Goal: Check status: Check status

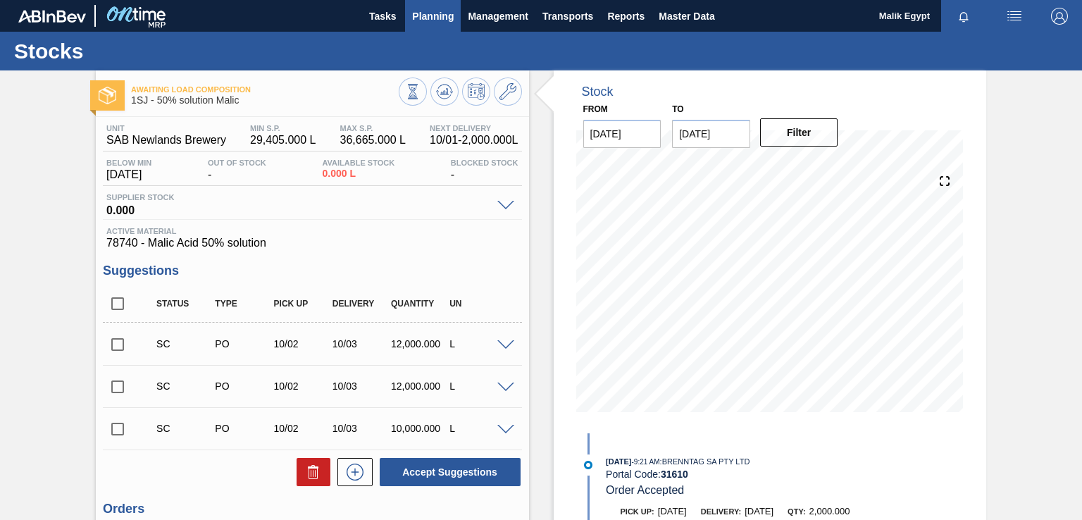
click at [437, 21] on span "Planning" at bounding box center [433, 16] width 42 height 17
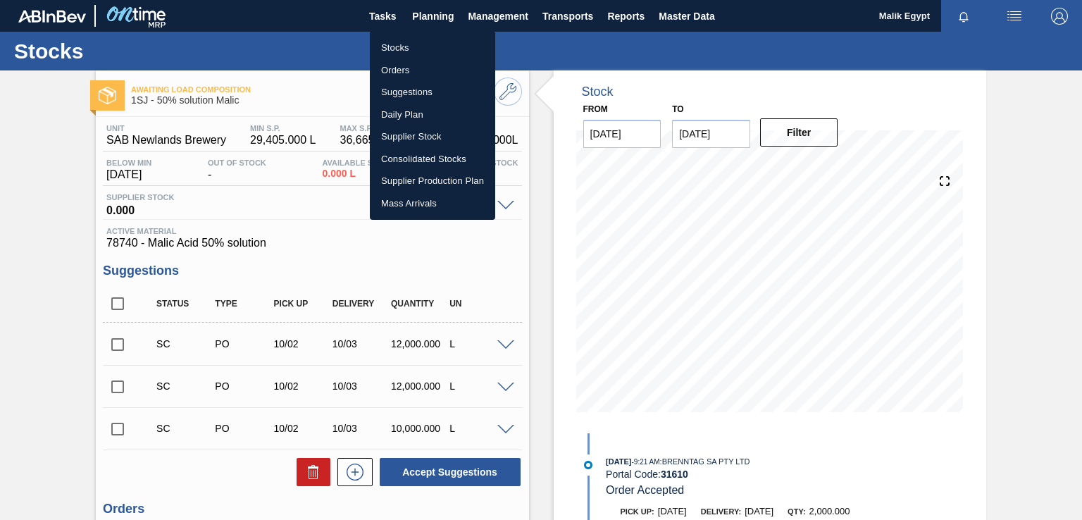
click at [425, 50] on li "Stocks" at bounding box center [432, 48] width 125 height 23
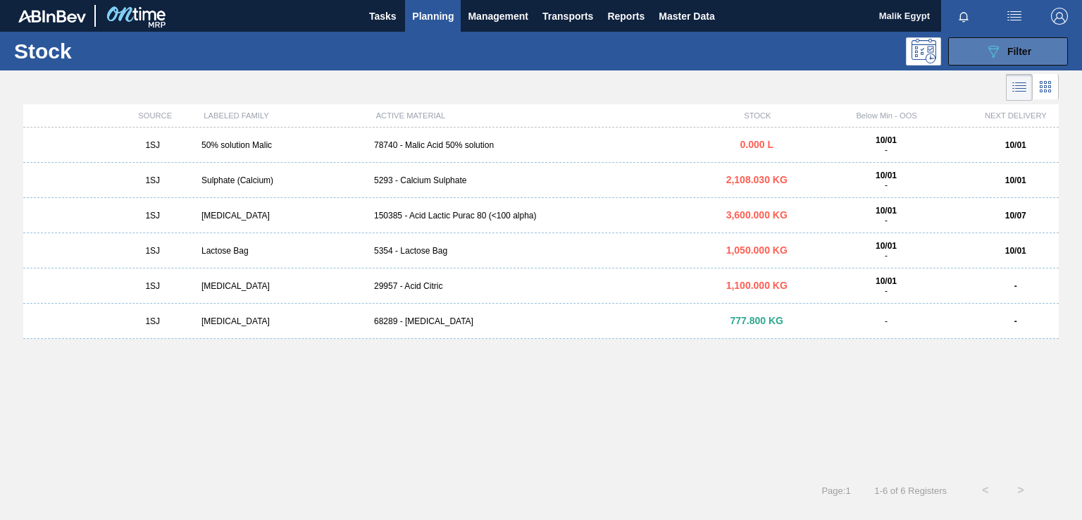
click at [1015, 49] on span "Filter" at bounding box center [1019, 51] width 24 height 11
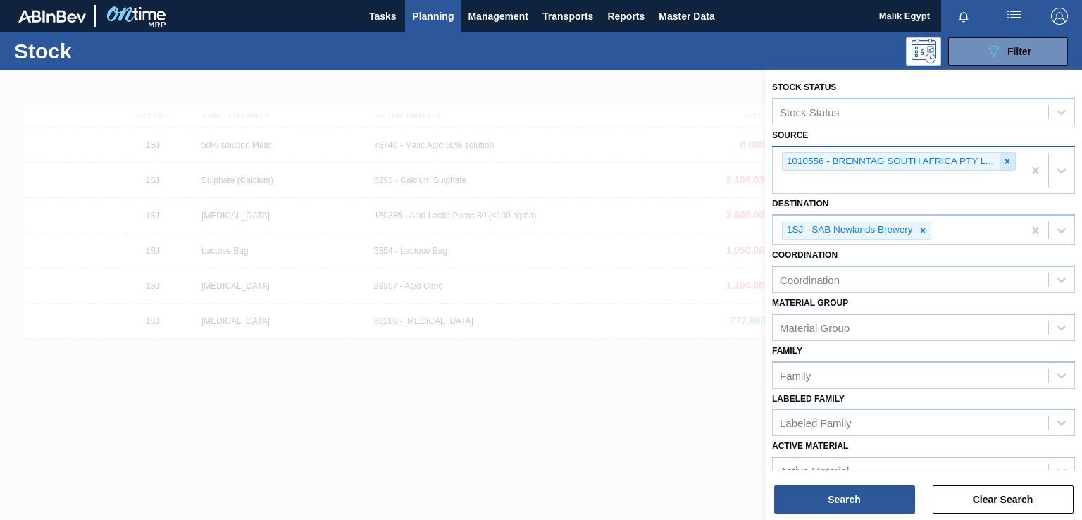
click at [1002, 158] on icon at bounding box center [1007, 161] width 10 height 10
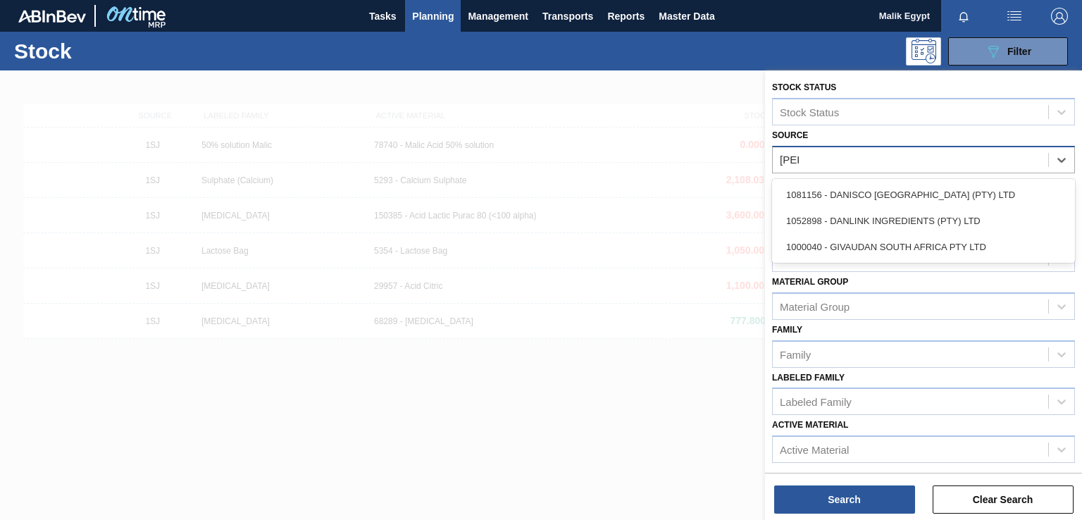
type input "[PERSON_NAME]"
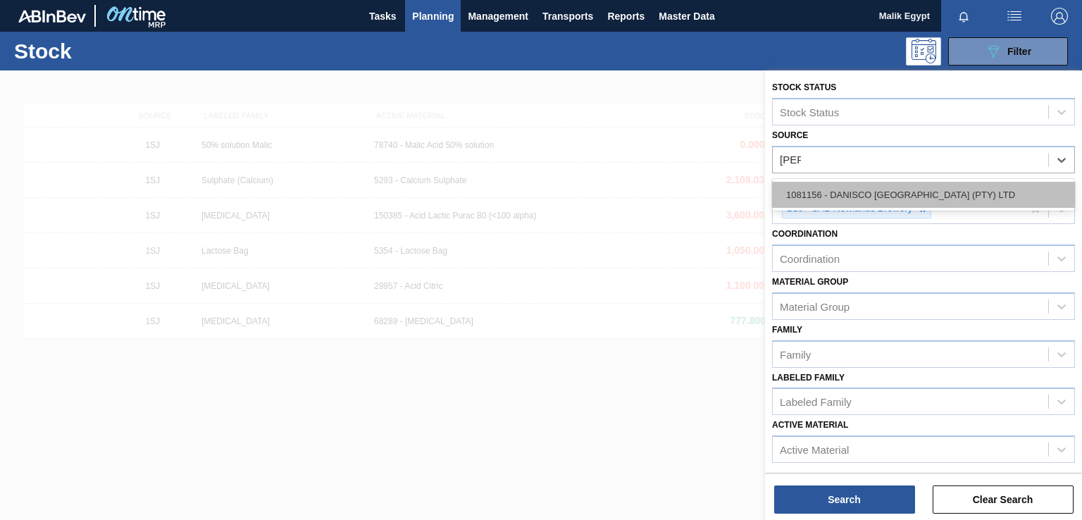
click at [900, 201] on div "1081156 - DANISCO [GEOGRAPHIC_DATA] (PTY) LTD" at bounding box center [923, 195] width 303 height 26
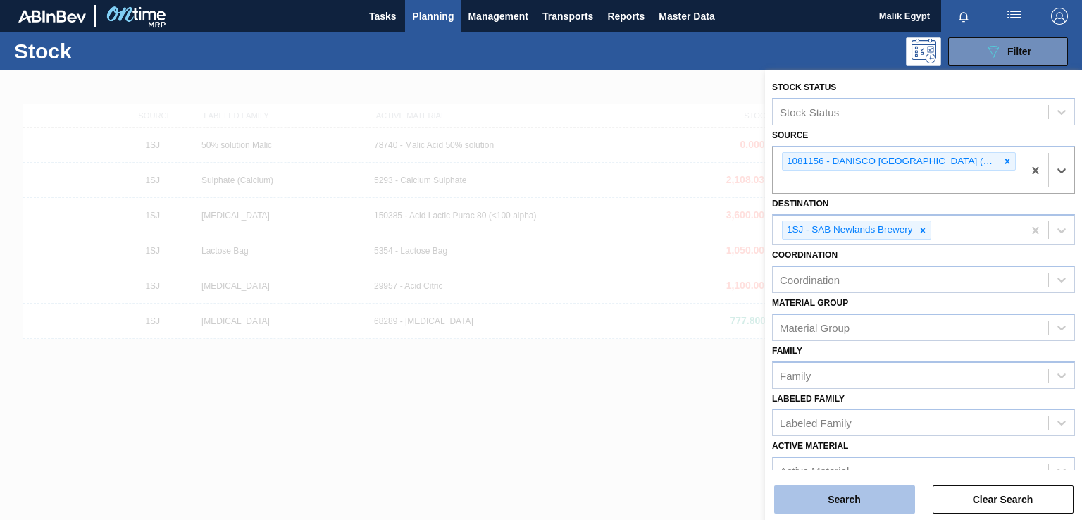
click at [848, 504] on button "Search" at bounding box center [844, 499] width 141 height 28
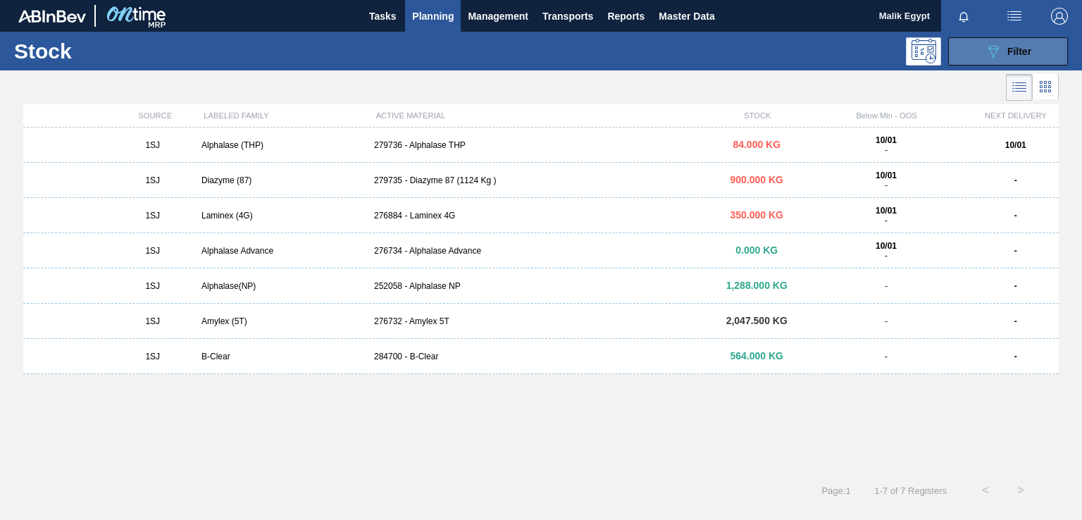
click at [1009, 47] on span "Filter" at bounding box center [1019, 51] width 24 height 11
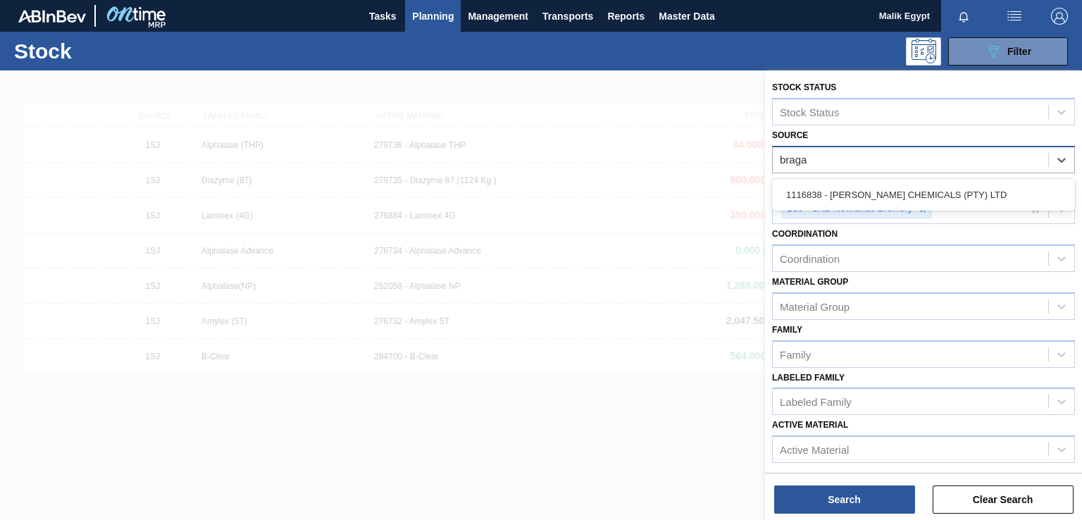
type input "[PERSON_NAME]"
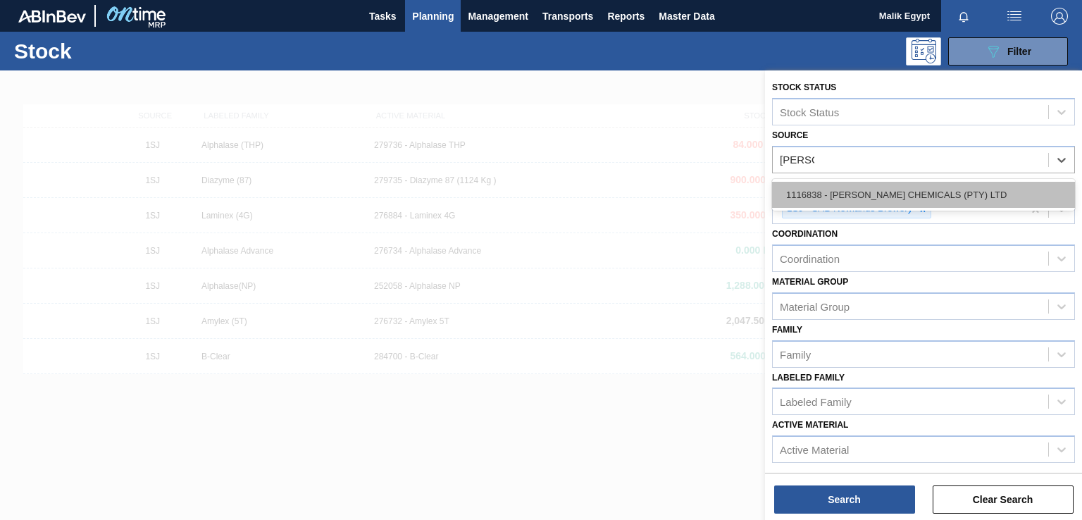
click at [919, 182] on div "1116838 - [PERSON_NAME] CHEMICALS (PTY) LTD" at bounding box center [923, 195] width 303 height 26
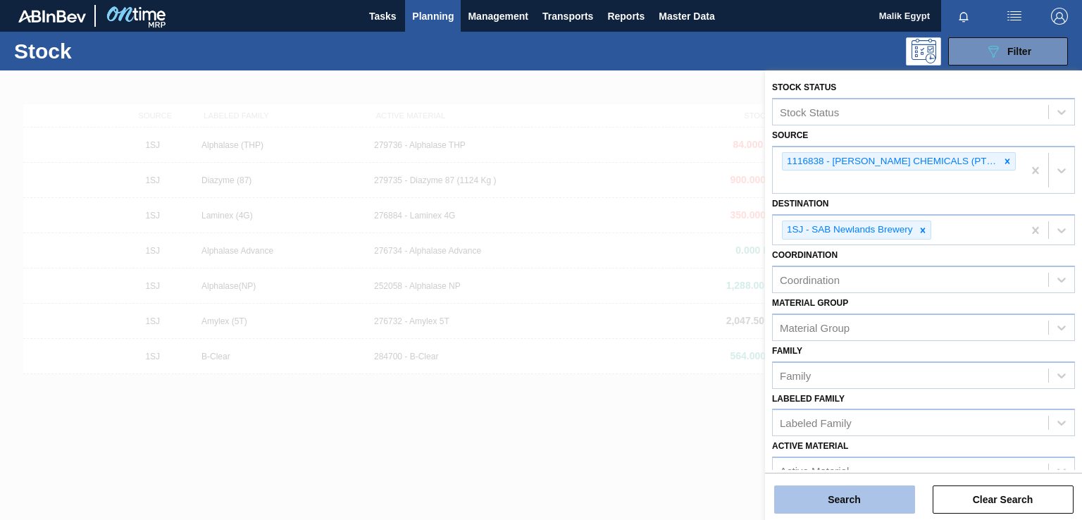
click at [864, 498] on button "Search" at bounding box center [844, 499] width 141 height 28
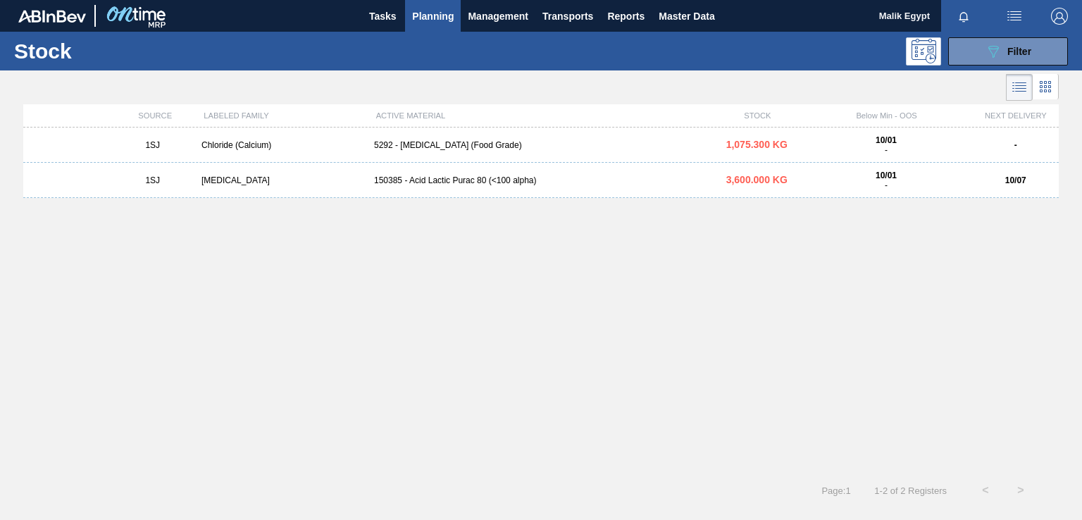
click at [450, 181] on div "150385 - Acid Lactic Purac 80 (<100 alpha)" at bounding box center [540, 180] width 345 height 10
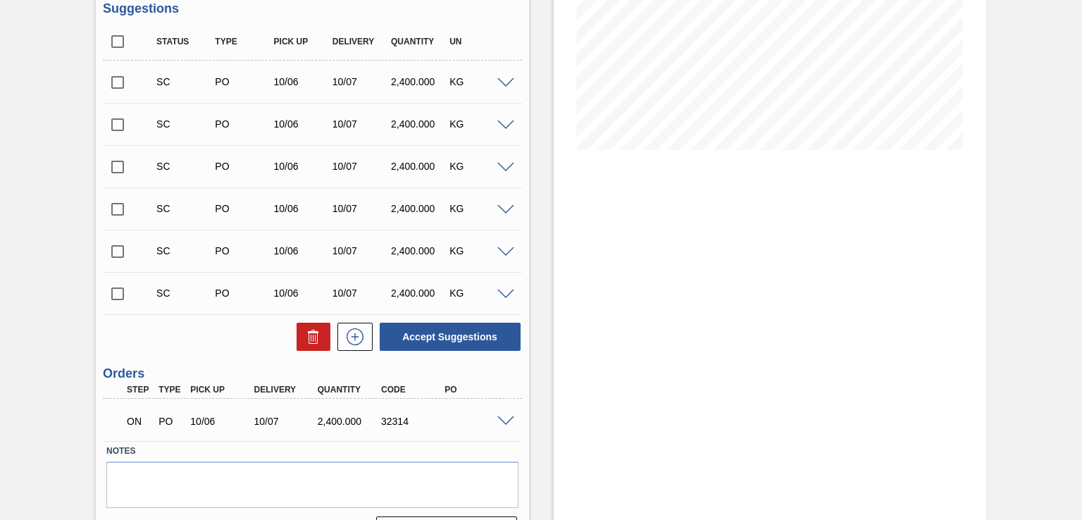
scroll to position [299, 0]
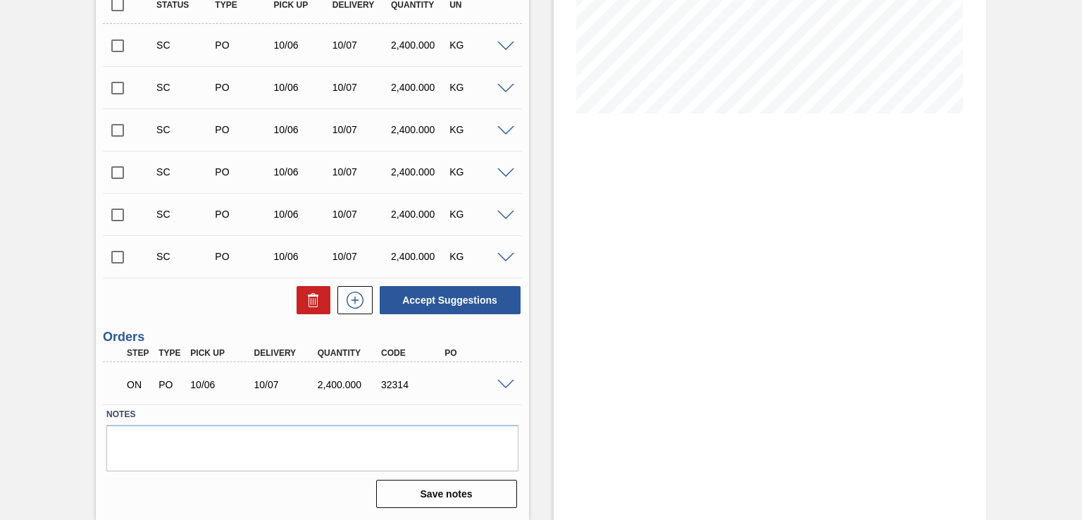
click at [502, 384] on span at bounding box center [505, 385] width 17 height 11
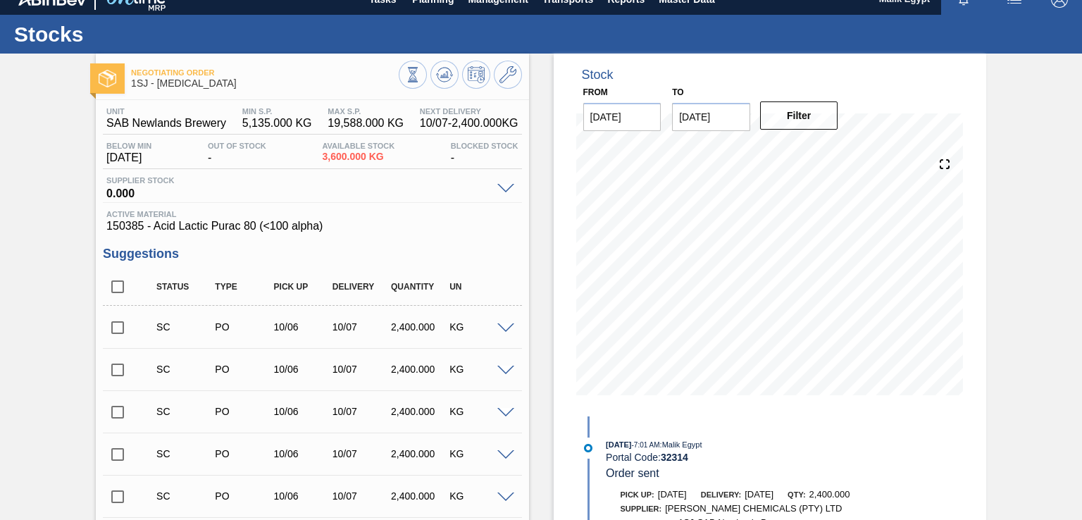
scroll to position [0, 0]
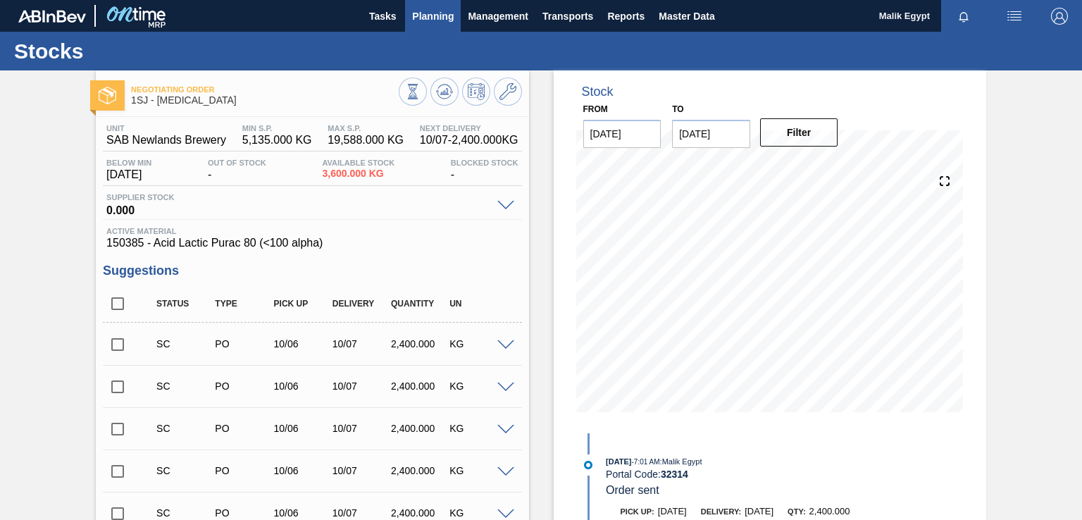
click at [435, 20] on span "Planning" at bounding box center [433, 16] width 42 height 17
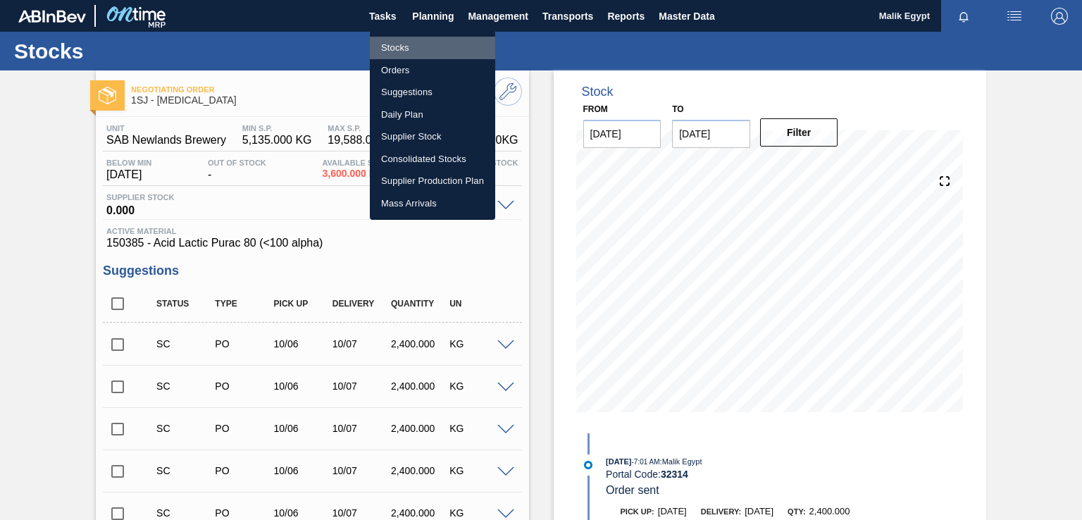
click at [394, 49] on li "Stocks" at bounding box center [432, 48] width 125 height 23
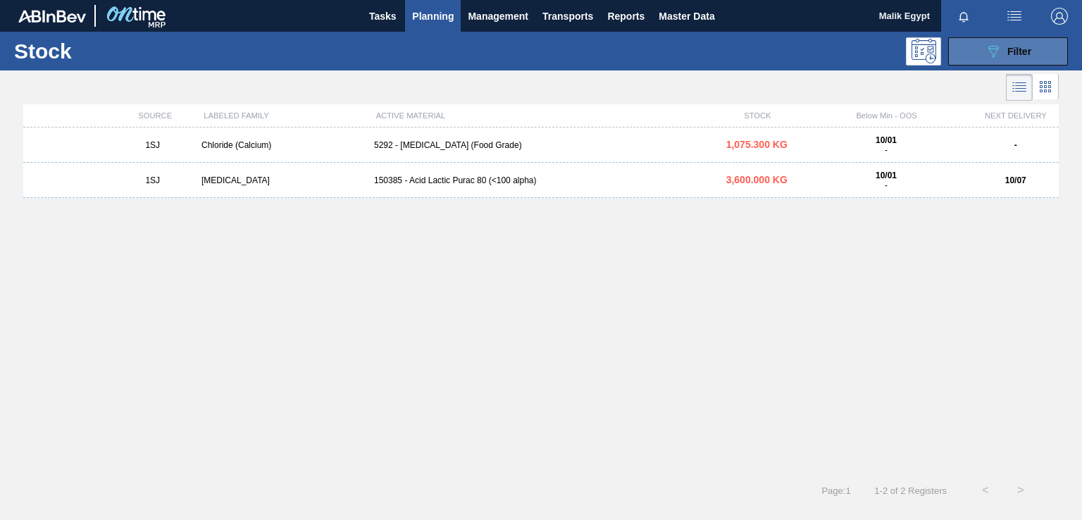
click at [1003, 46] on div "089F7B8B-B2A5-4AFE-B5C0-19BA573D28AC Filter" at bounding box center [1008, 51] width 46 height 17
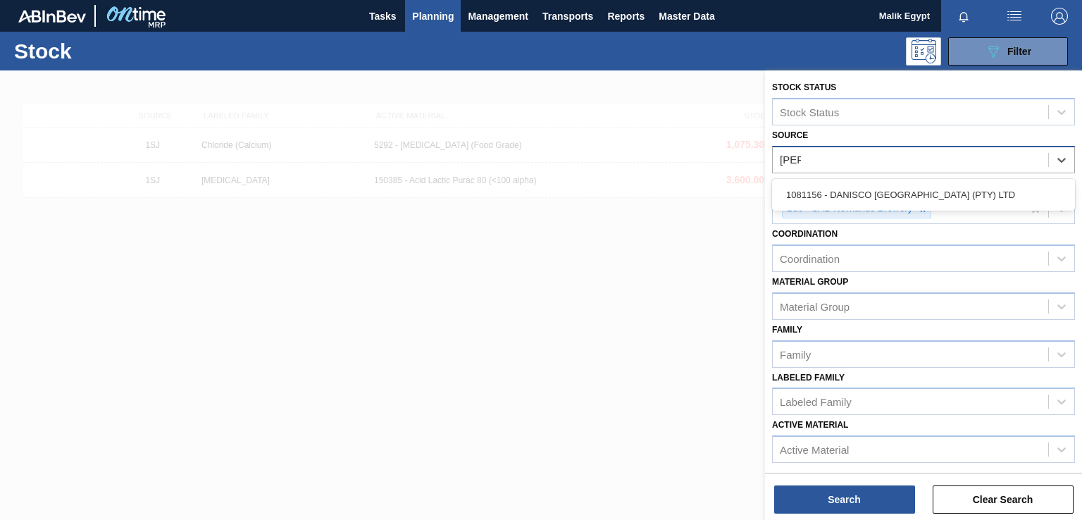
type input "[PERSON_NAME]"
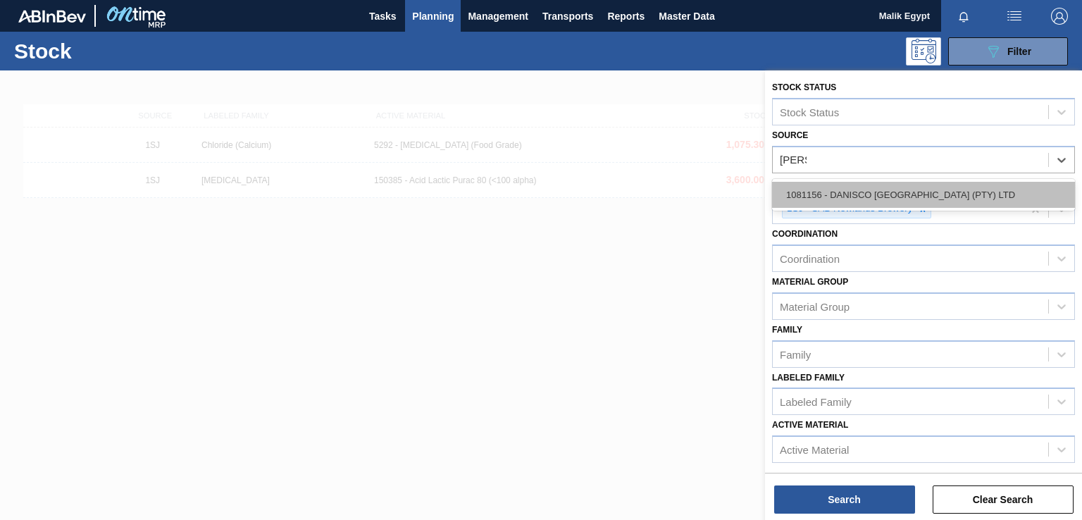
click at [914, 187] on div "1081156 - DANISCO [GEOGRAPHIC_DATA] (PTY) LTD" at bounding box center [923, 195] width 303 height 26
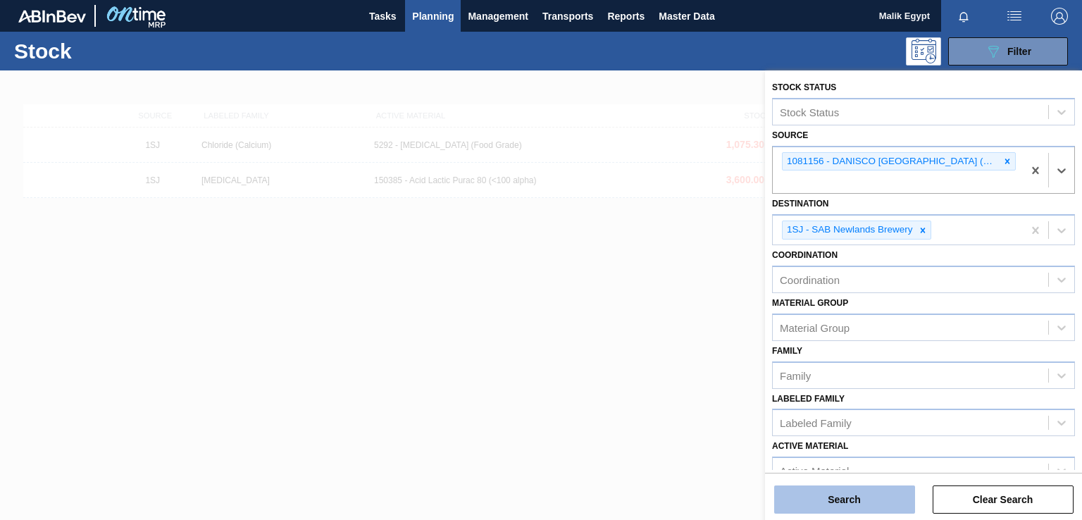
click at [847, 502] on button "Search" at bounding box center [844, 499] width 141 height 28
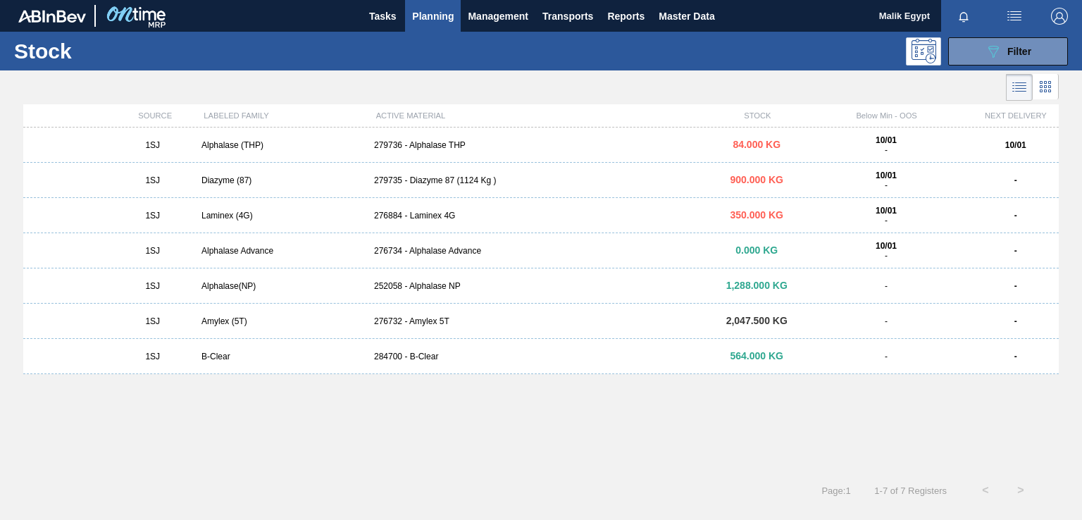
click at [427, 321] on div "276732 - Amylex 5T" at bounding box center [540, 321] width 345 height 10
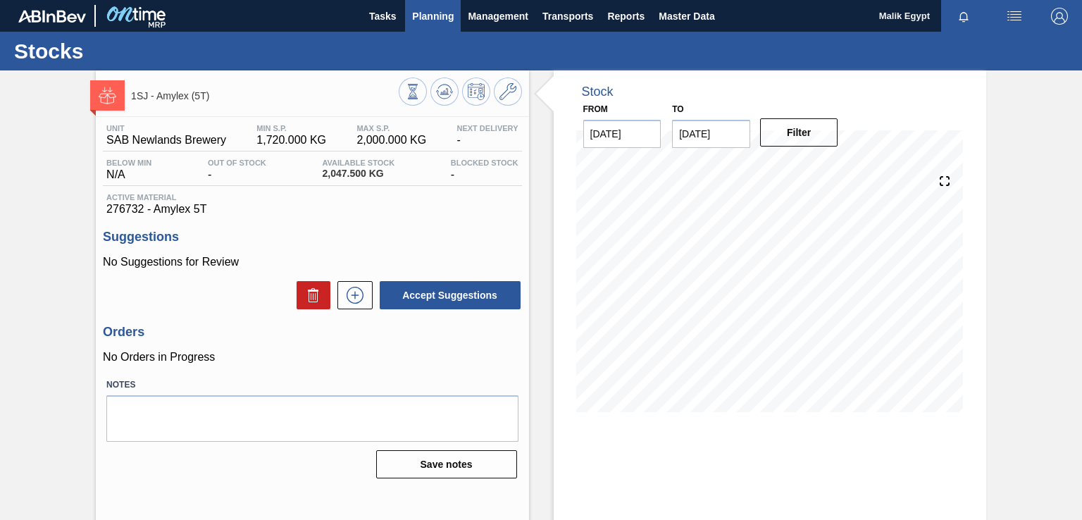
click at [440, 16] on span "Planning" at bounding box center [433, 16] width 42 height 17
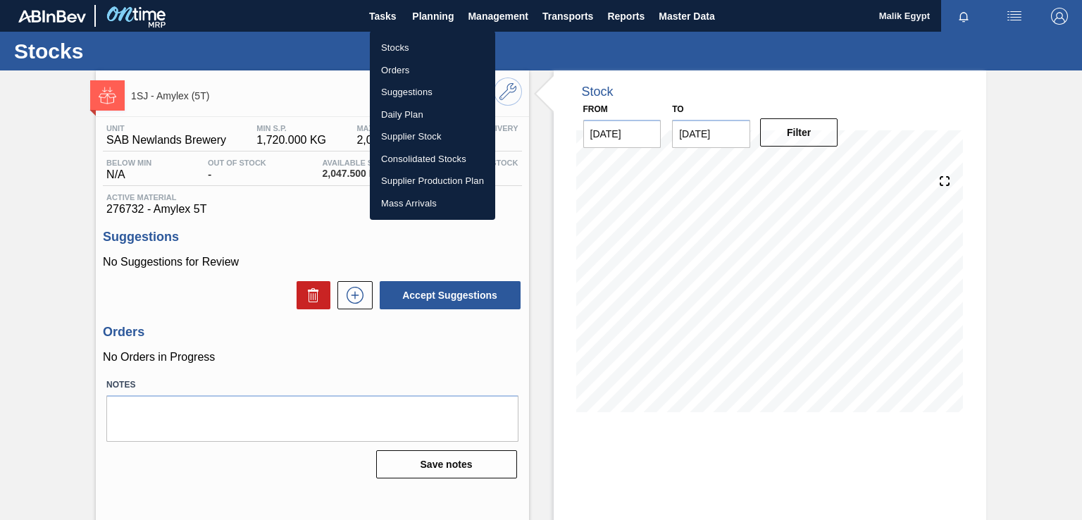
click at [411, 44] on li "Stocks" at bounding box center [432, 48] width 125 height 23
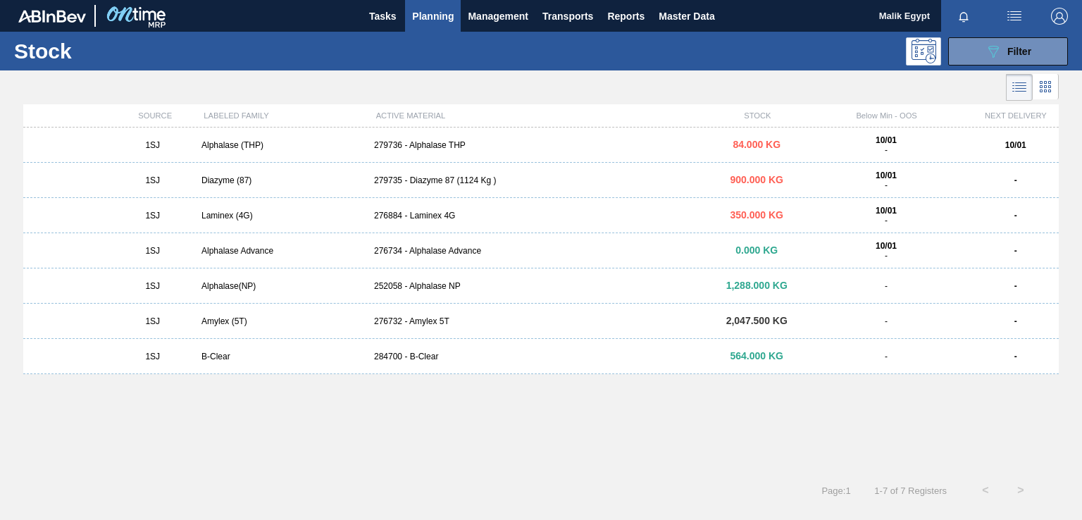
click at [416, 184] on div "279735 - Diazyme 87 (1124 Kg )" at bounding box center [540, 180] width 345 height 10
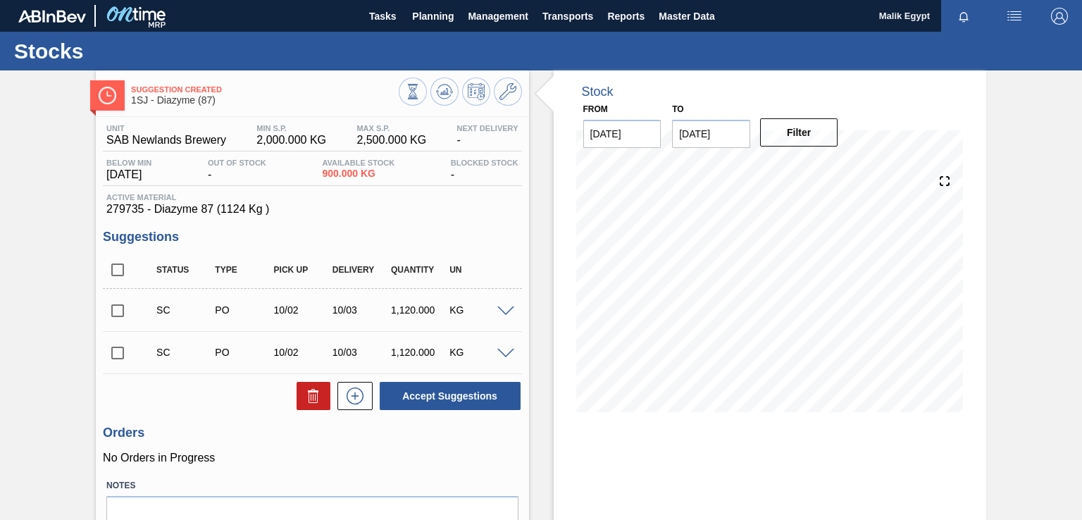
click at [121, 306] on input "checkbox" at bounding box center [118, 311] width 30 height 30
click at [453, 394] on button "Accept Suggestions" at bounding box center [450, 396] width 141 height 28
checkbox input "false"
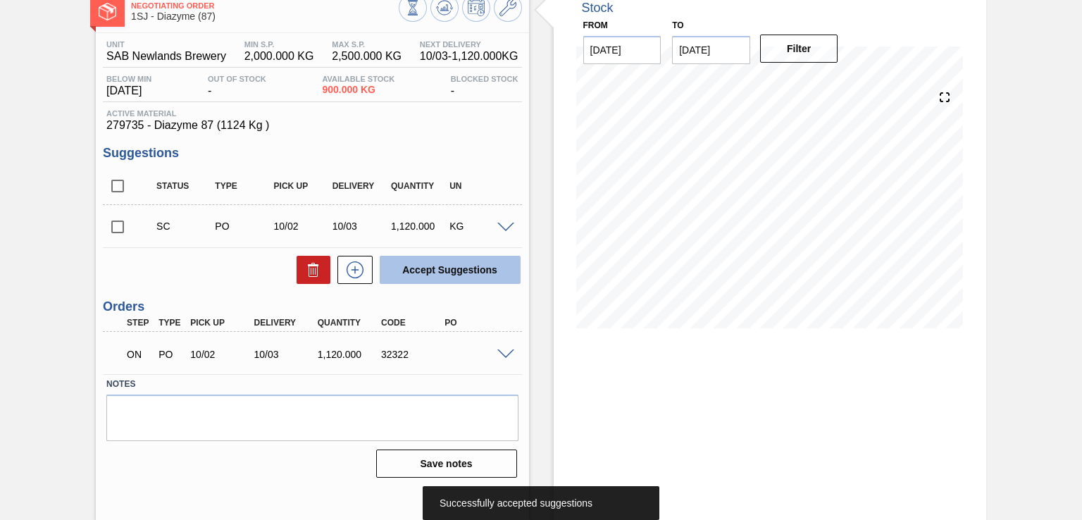
scroll to position [86, 0]
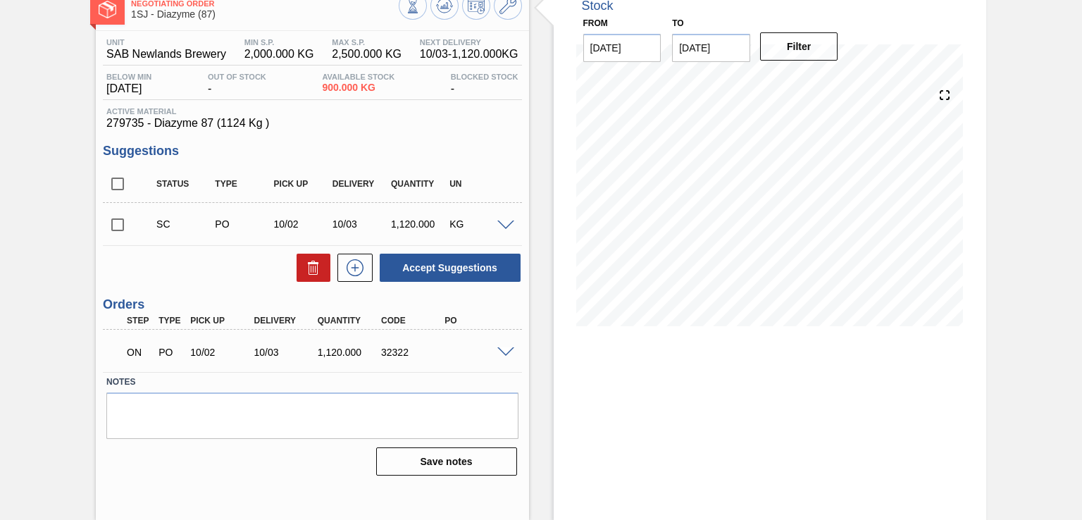
click at [555, 416] on div "Stock From [DATE] to [DATE] Filter" at bounding box center [770, 252] width 433 height 535
click at [506, 350] on span at bounding box center [505, 352] width 17 height 11
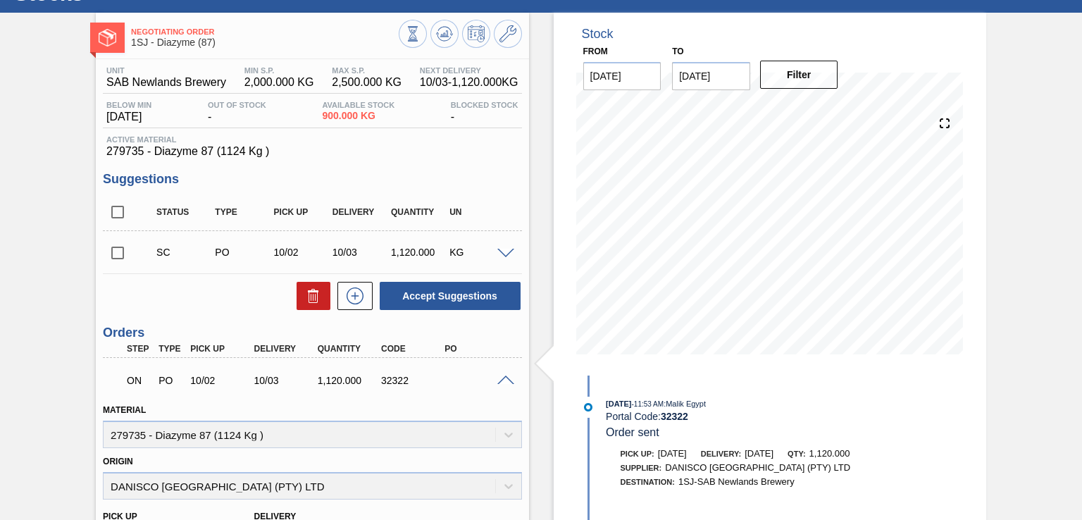
scroll to position [0, 0]
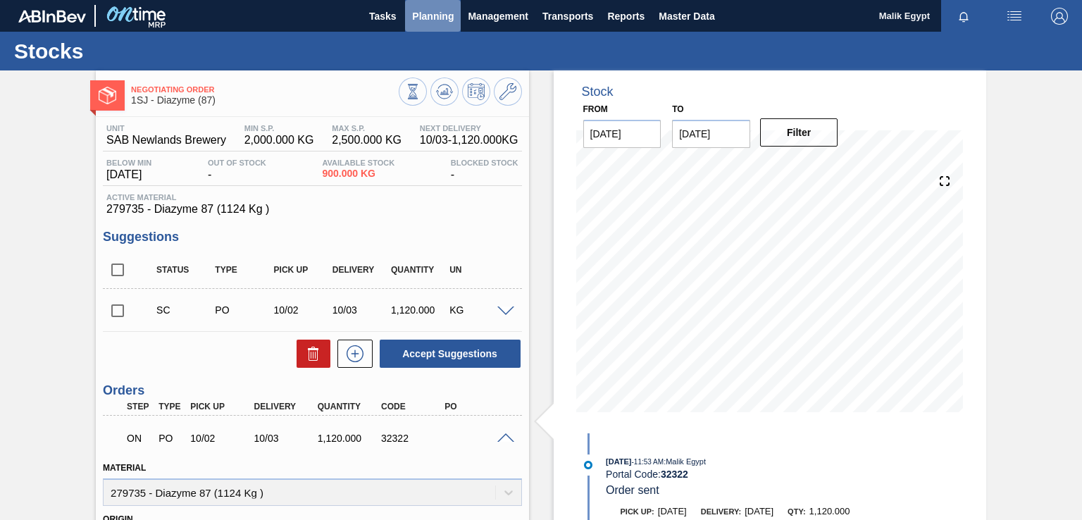
click at [440, 13] on span "Planning" at bounding box center [433, 16] width 42 height 17
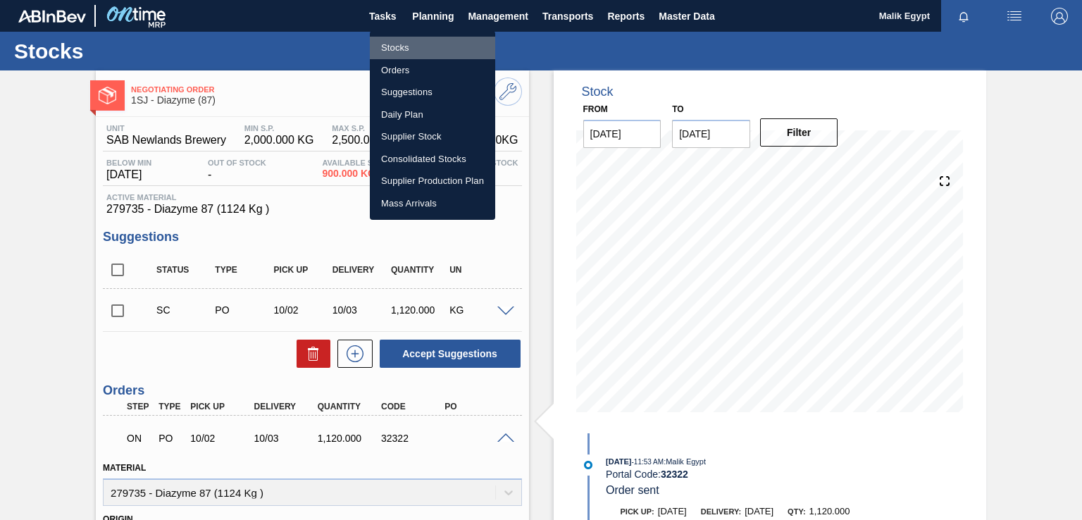
click at [402, 47] on li "Stocks" at bounding box center [432, 48] width 125 height 23
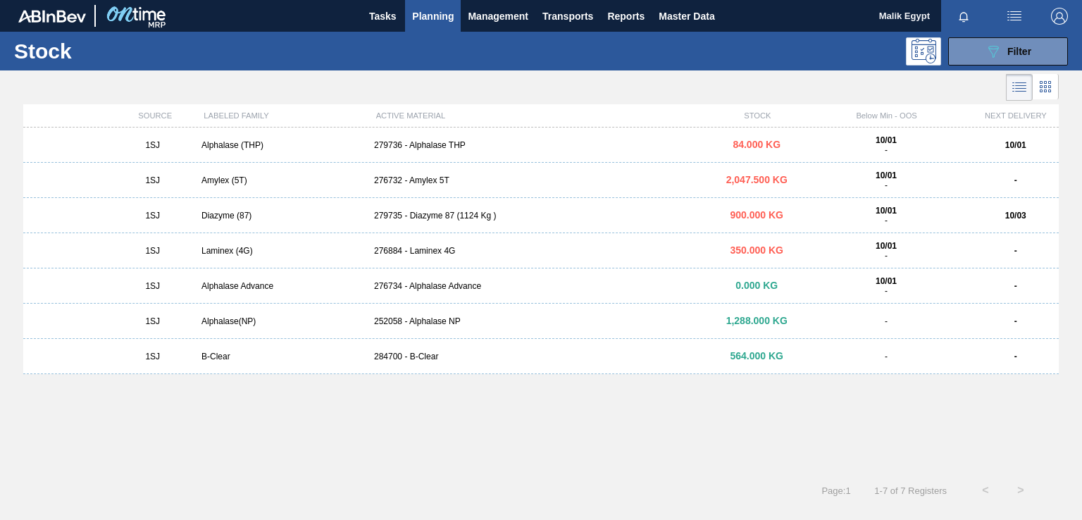
click at [428, 182] on div "276732 - Amylex 5T" at bounding box center [540, 180] width 345 height 10
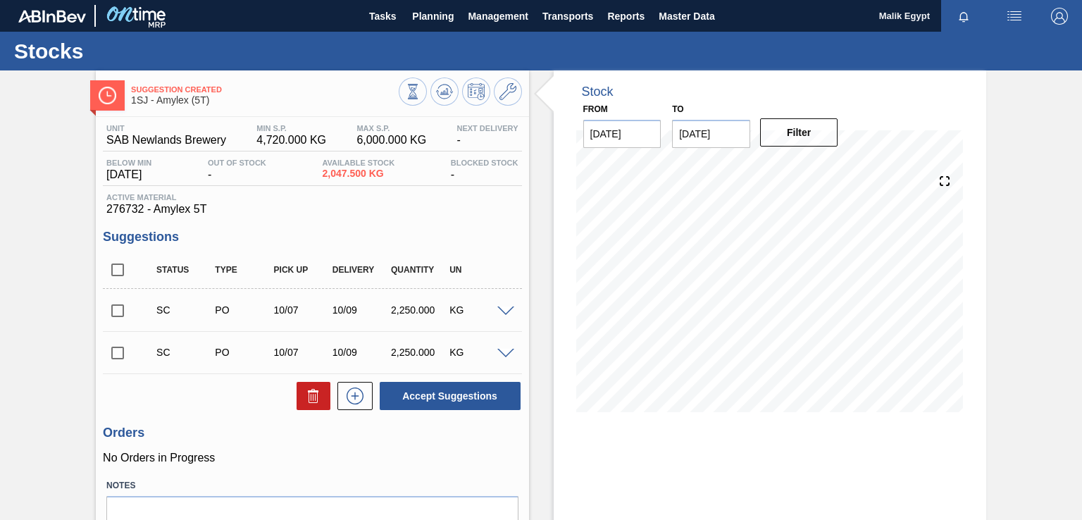
click at [503, 313] on span at bounding box center [505, 311] width 17 height 11
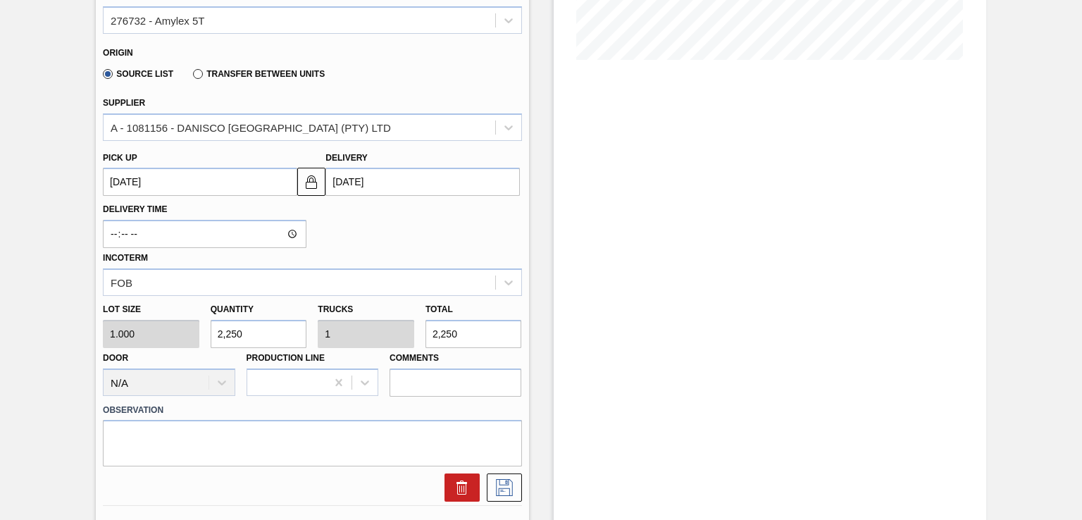
scroll to position [493, 0]
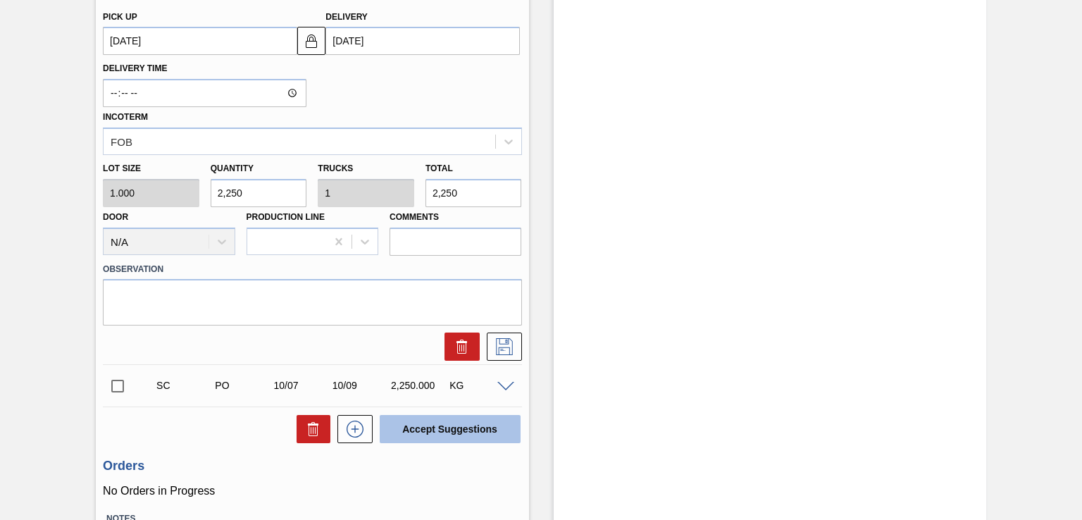
click at [456, 435] on button "Accept Suggestions" at bounding box center [450, 429] width 141 height 28
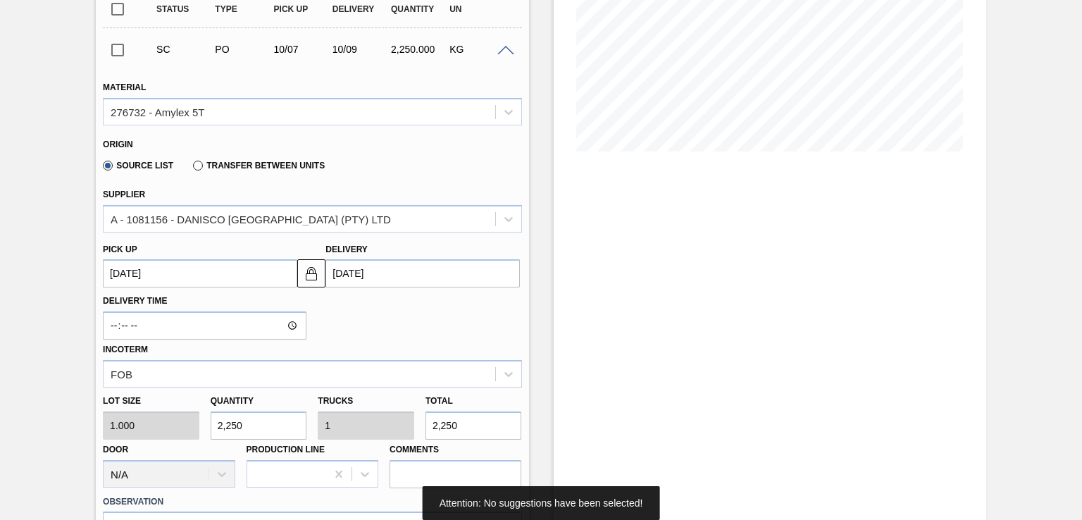
scroll to position [141, 0]
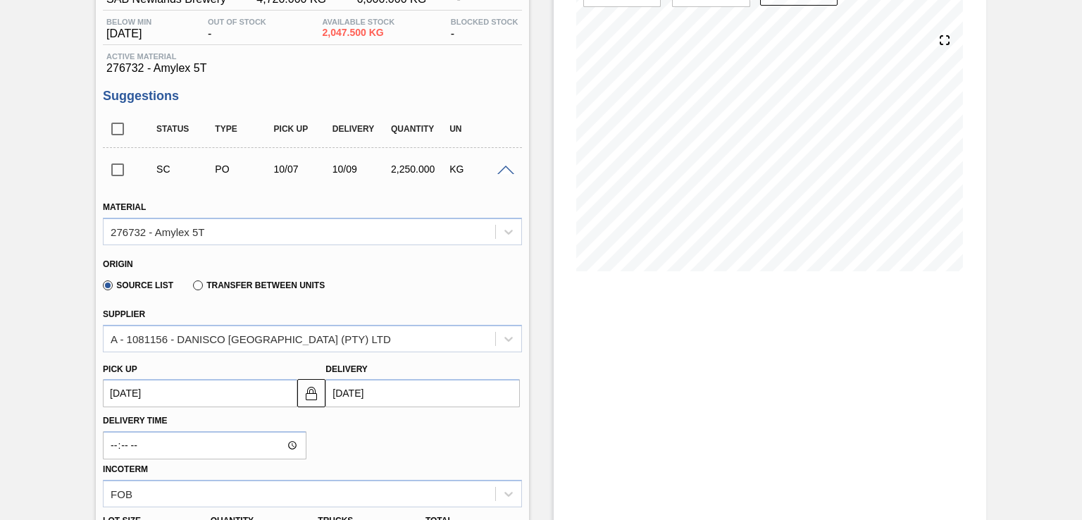
click at [121, 172] on input "checkbox" at bounding box center [118, 170] width 30 height 30
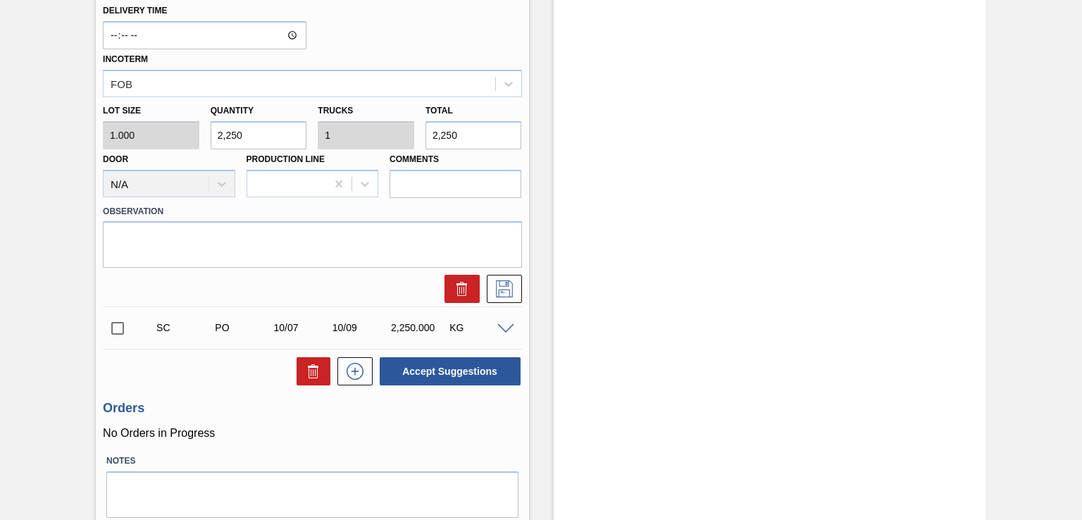
scroll to position [564, 0]
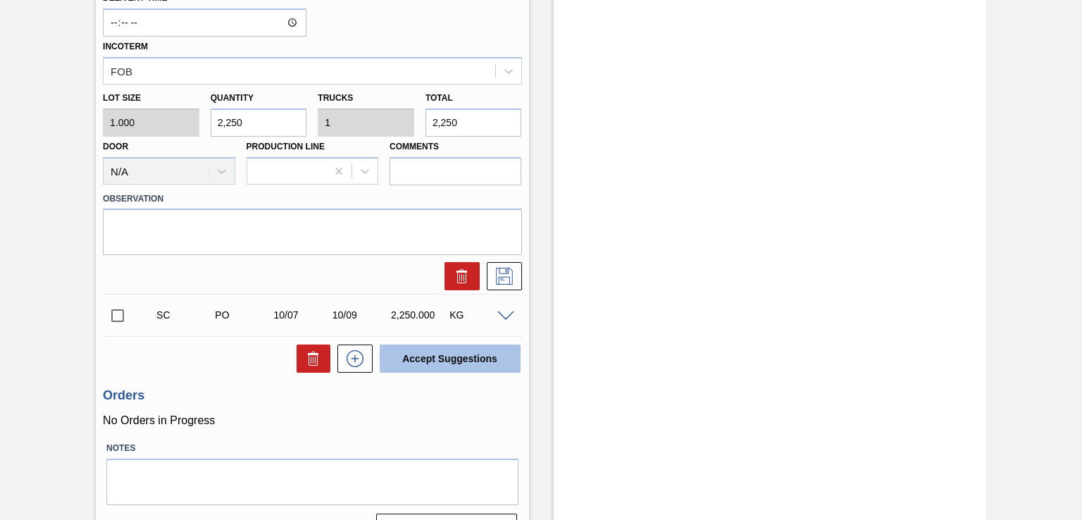
click at [459, 362] on button "Accept Suggestions" at bounding box center [450, 358] width 141 height 28
checkbox input "false"
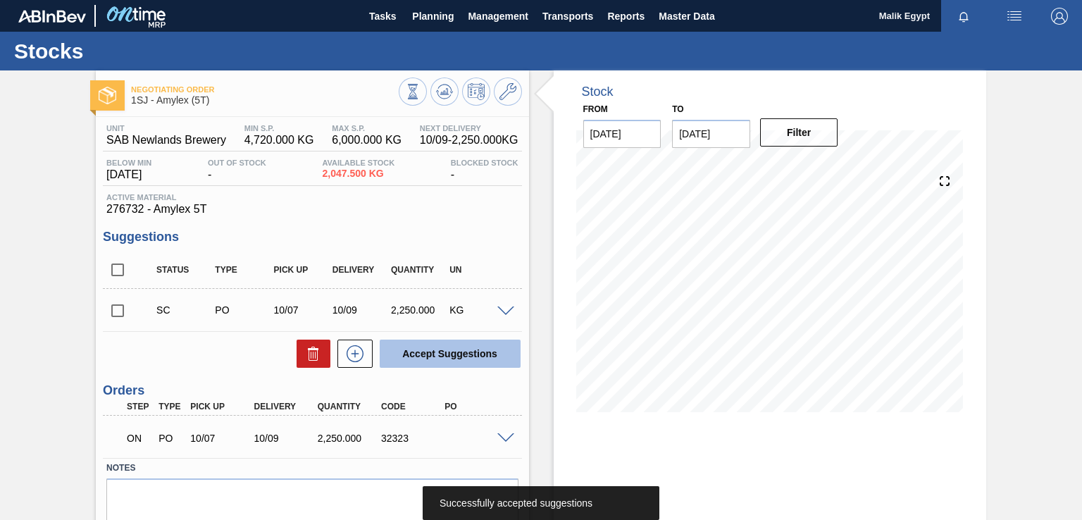
scroll to position [86, 0]
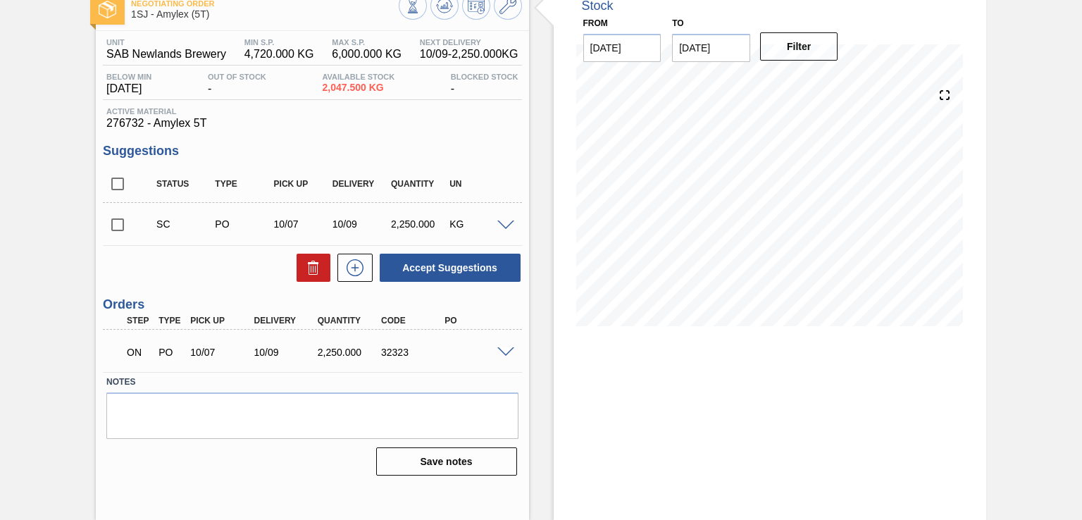
click at [504, 350] on span at bounding box center [505, 352] width 17 height 11
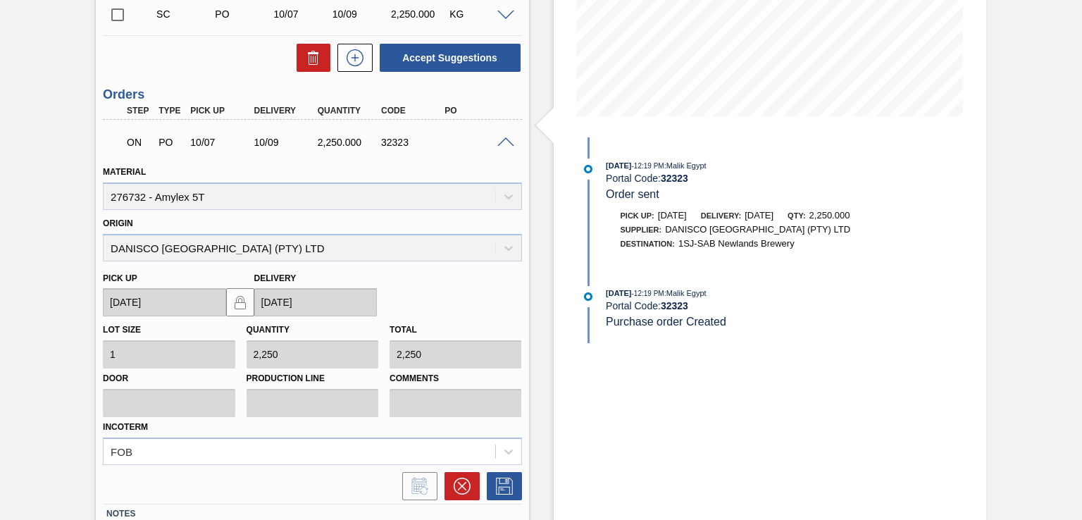
scroll to position [297, 0]
